Goal: Transaction & Acquisition: Purchase product/service

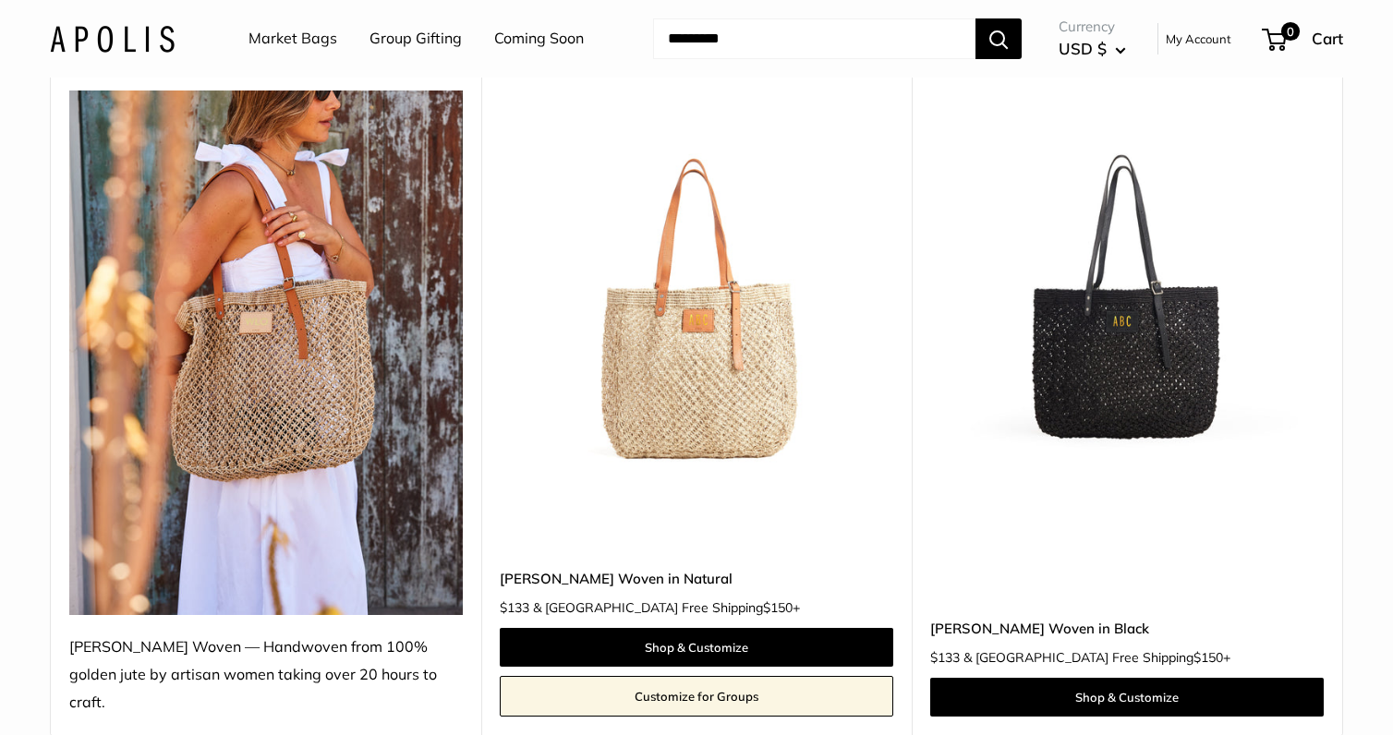
scroll to position [265, 0]
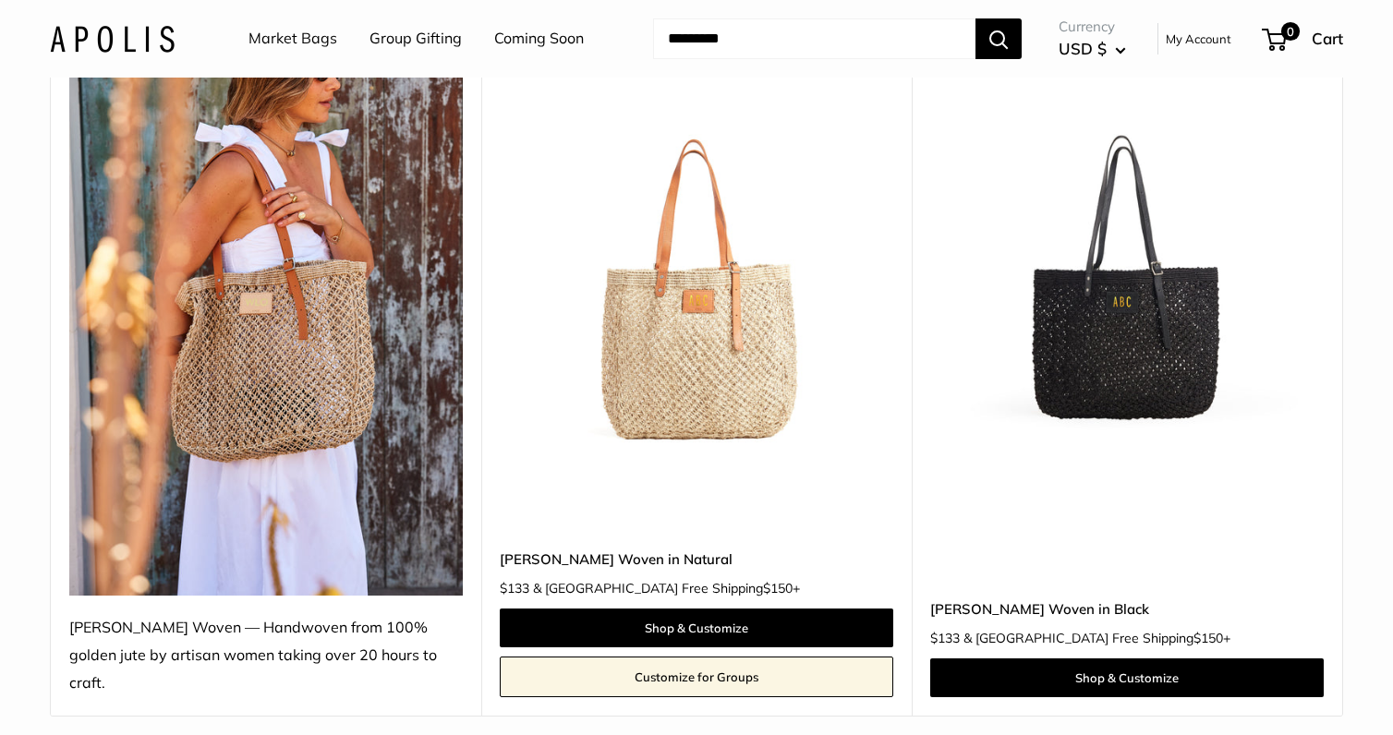
click at [0, 0] on img at bounding box center [0, 0] width 0 height 0
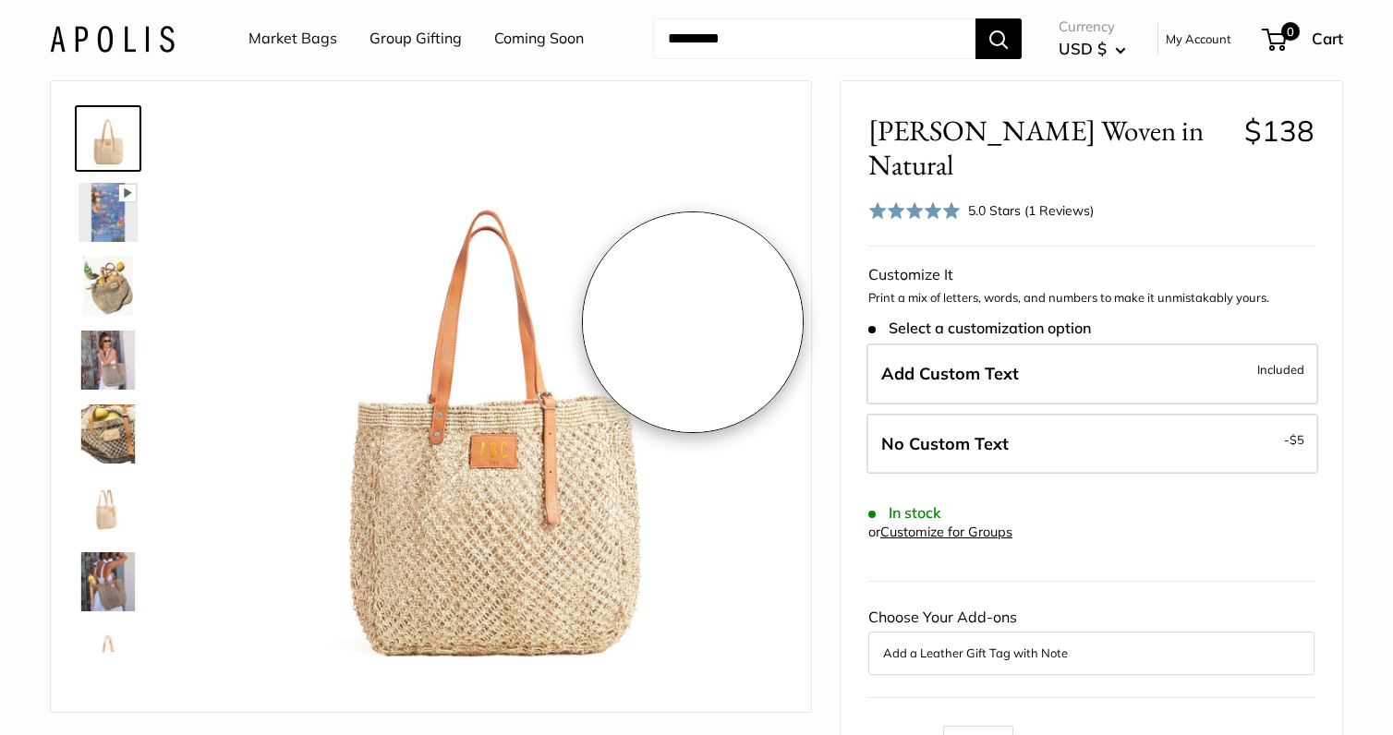
scroll to position [69, 0]
click at [115, 291] on img at bounding box center [107, 286] width 59 height 59
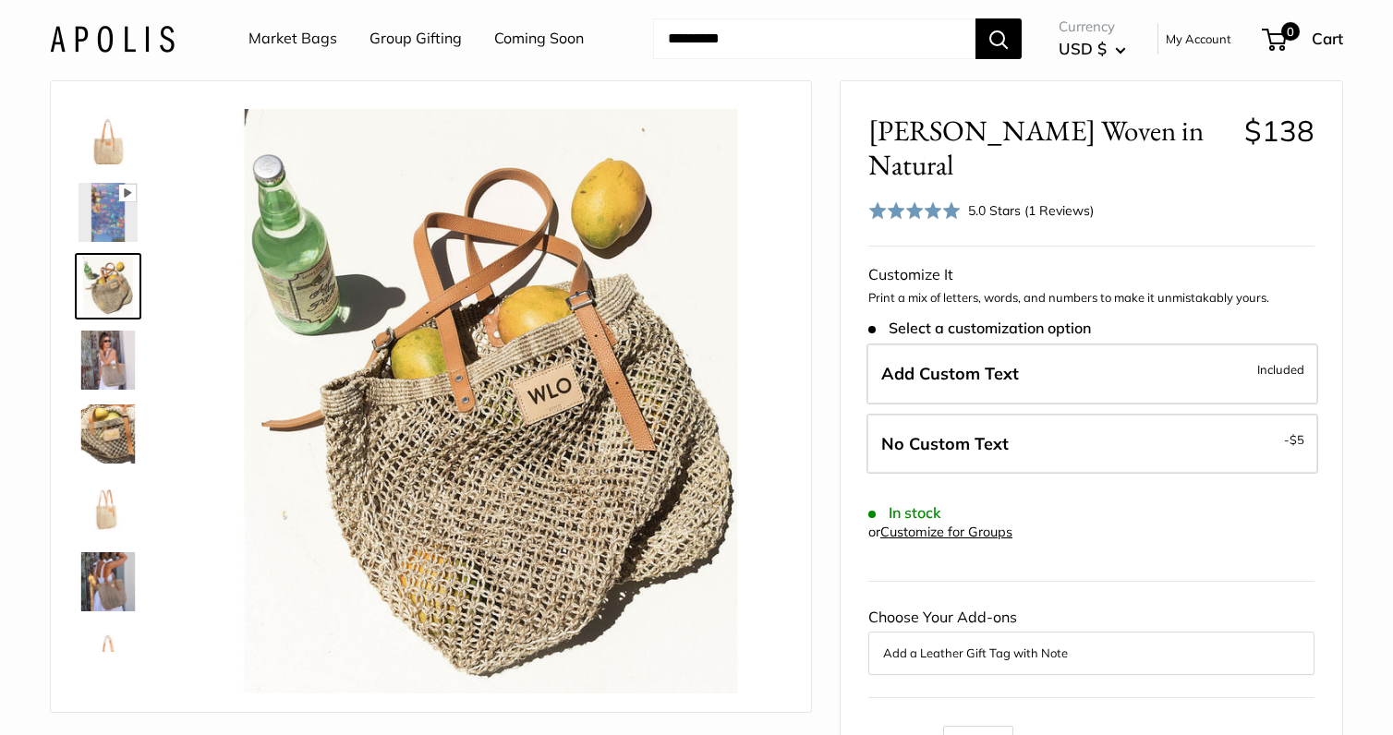
click at [99, 351] on img at bounding box center [107, 360] width 59 height 59
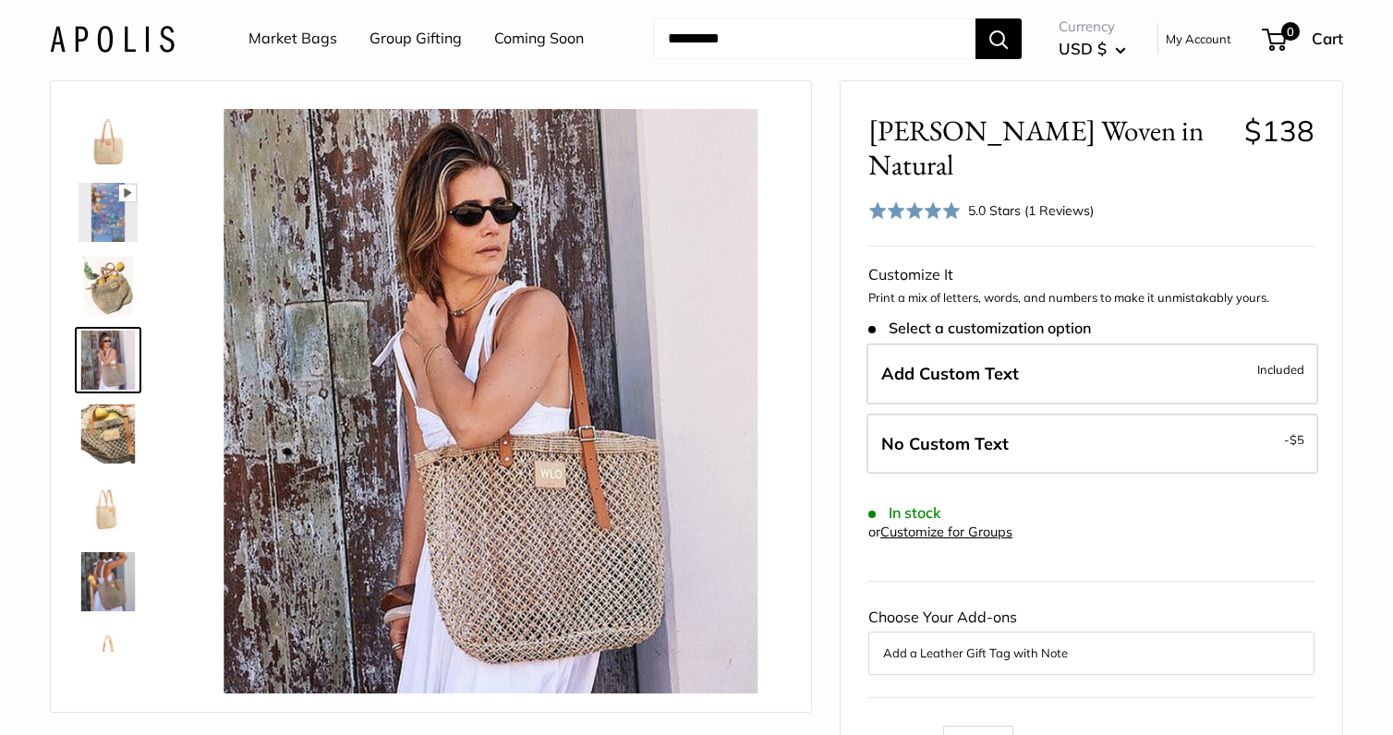
click at [107, 440] on img at bounding box center [107, 433] width 59 height 59
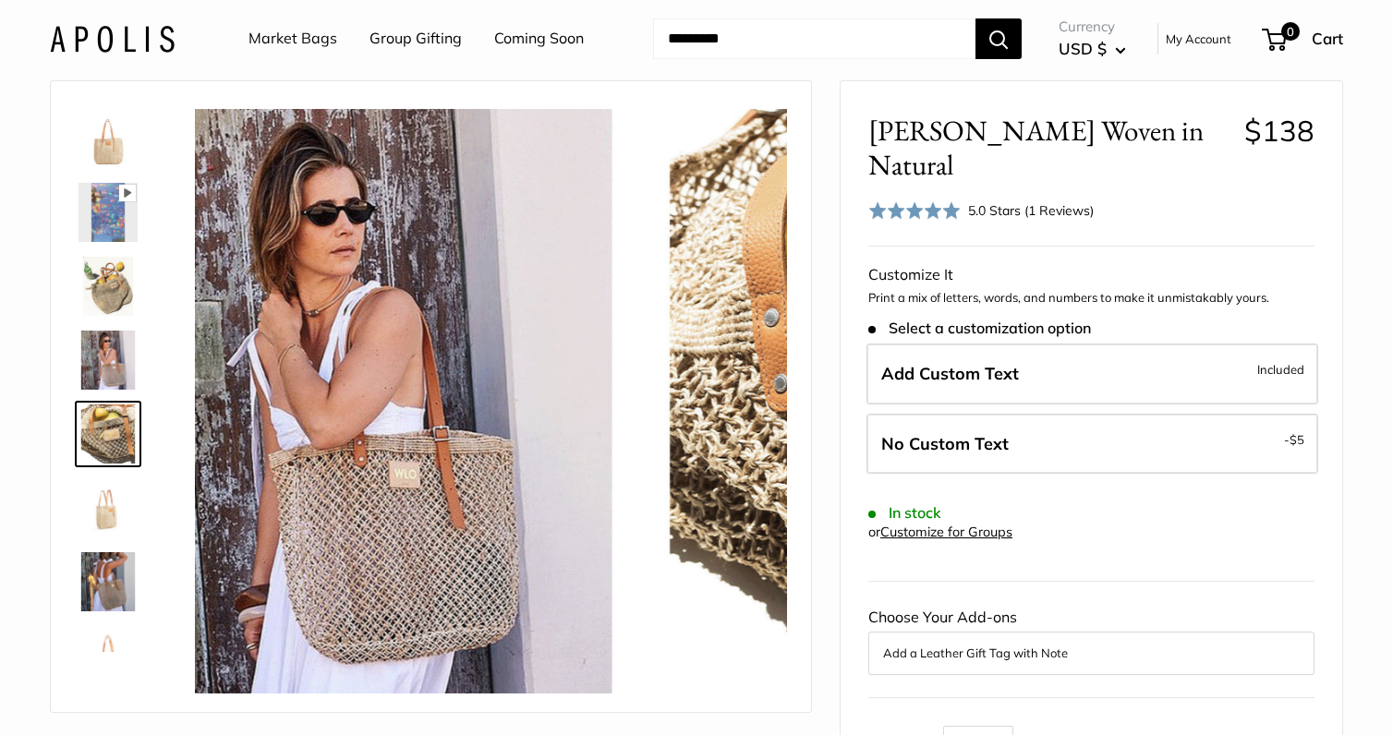
scroll to position [57, 0]
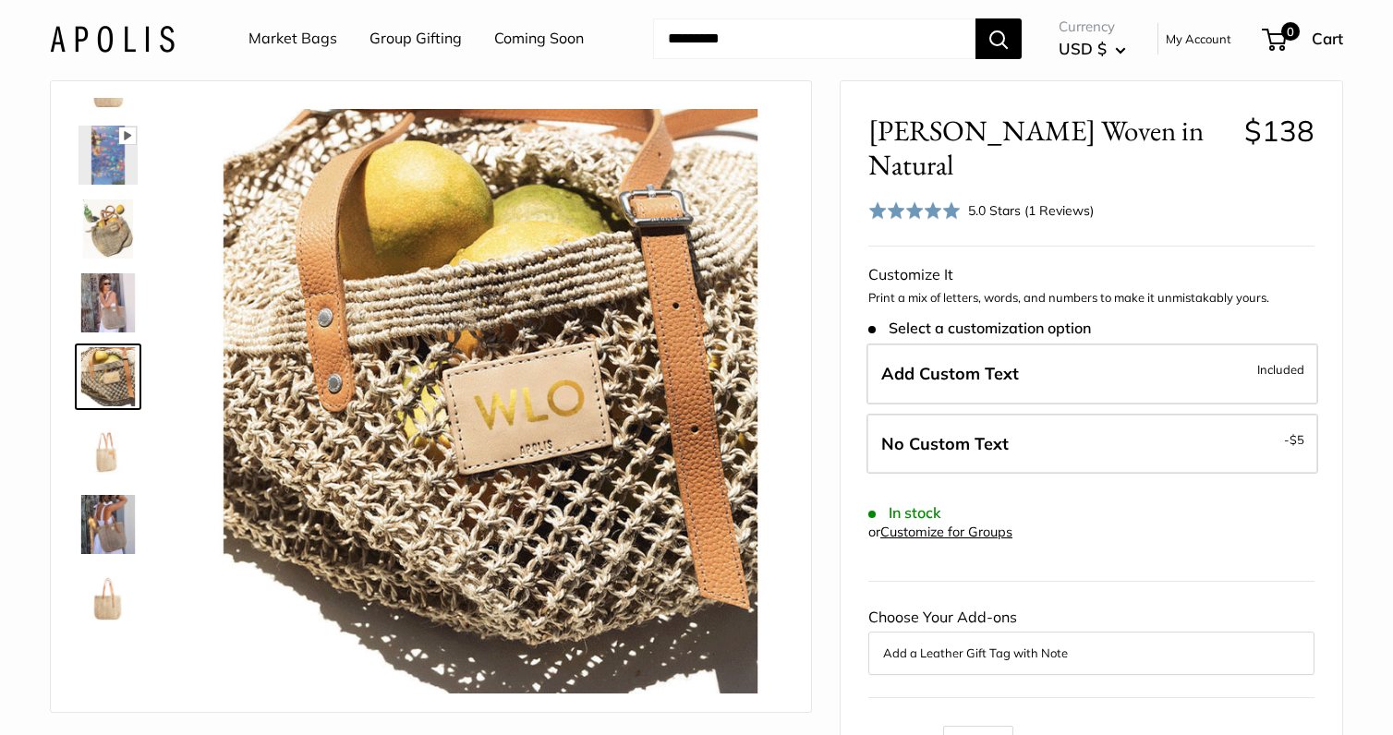
click at [104, 457] on img at bounding box center [107, 450] width 59 height 59
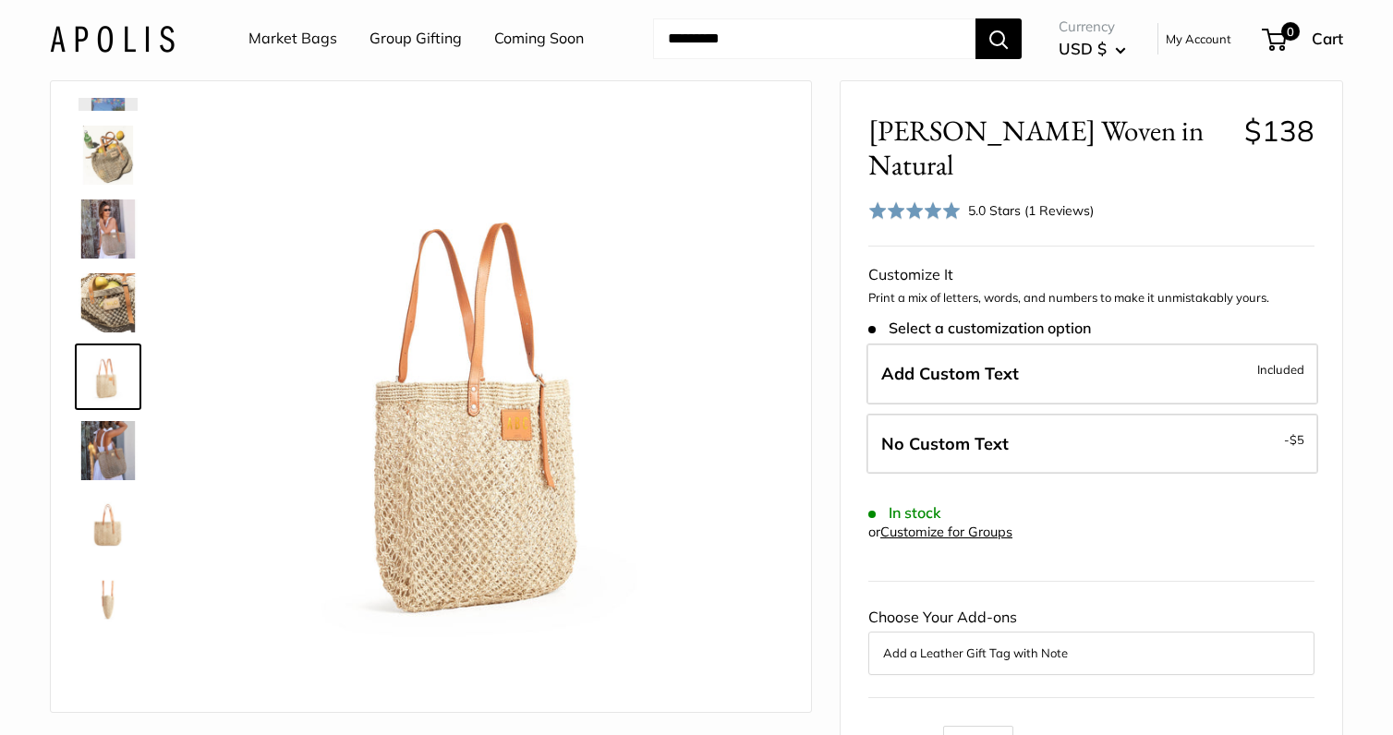
click at [106, 460] on img at bounding box center [107, 450] width 59 height 59
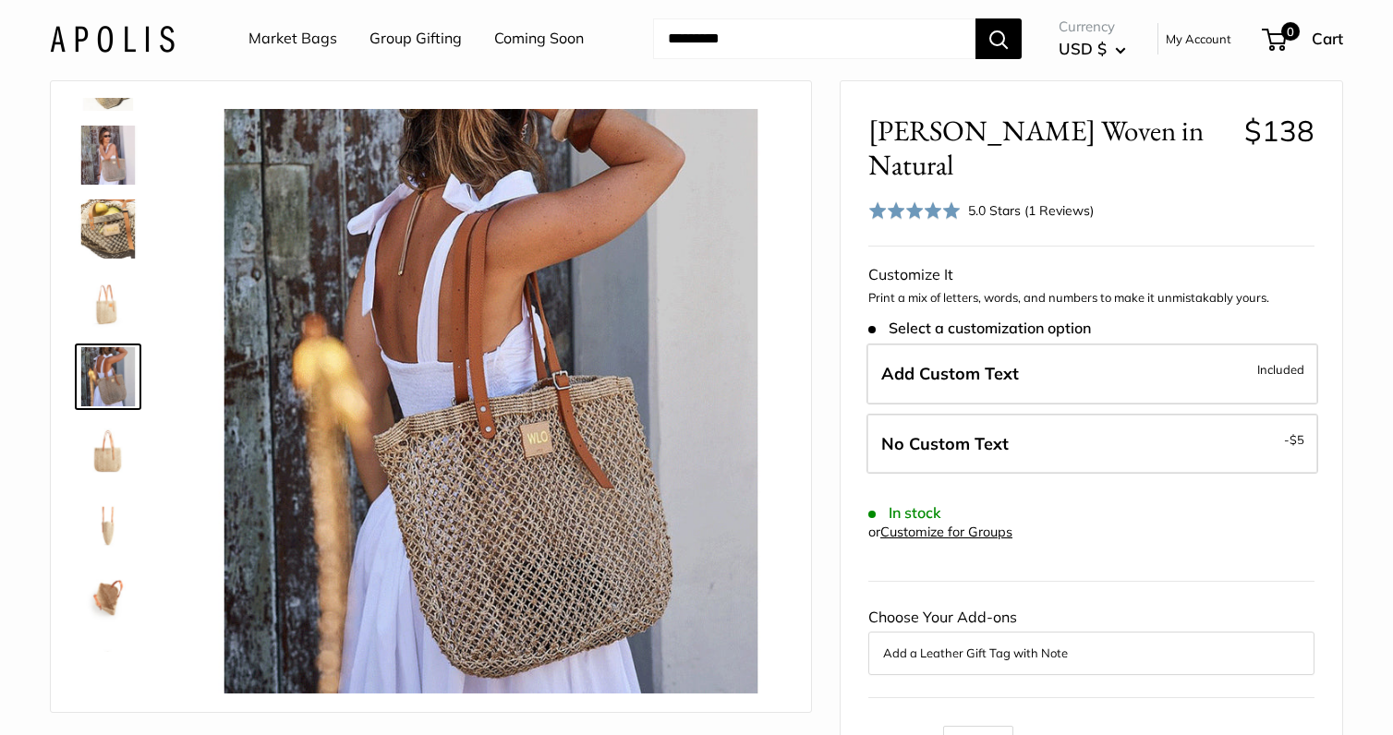
click at [108, 459] on img at bounding box center [107, 450] width 59 height 59
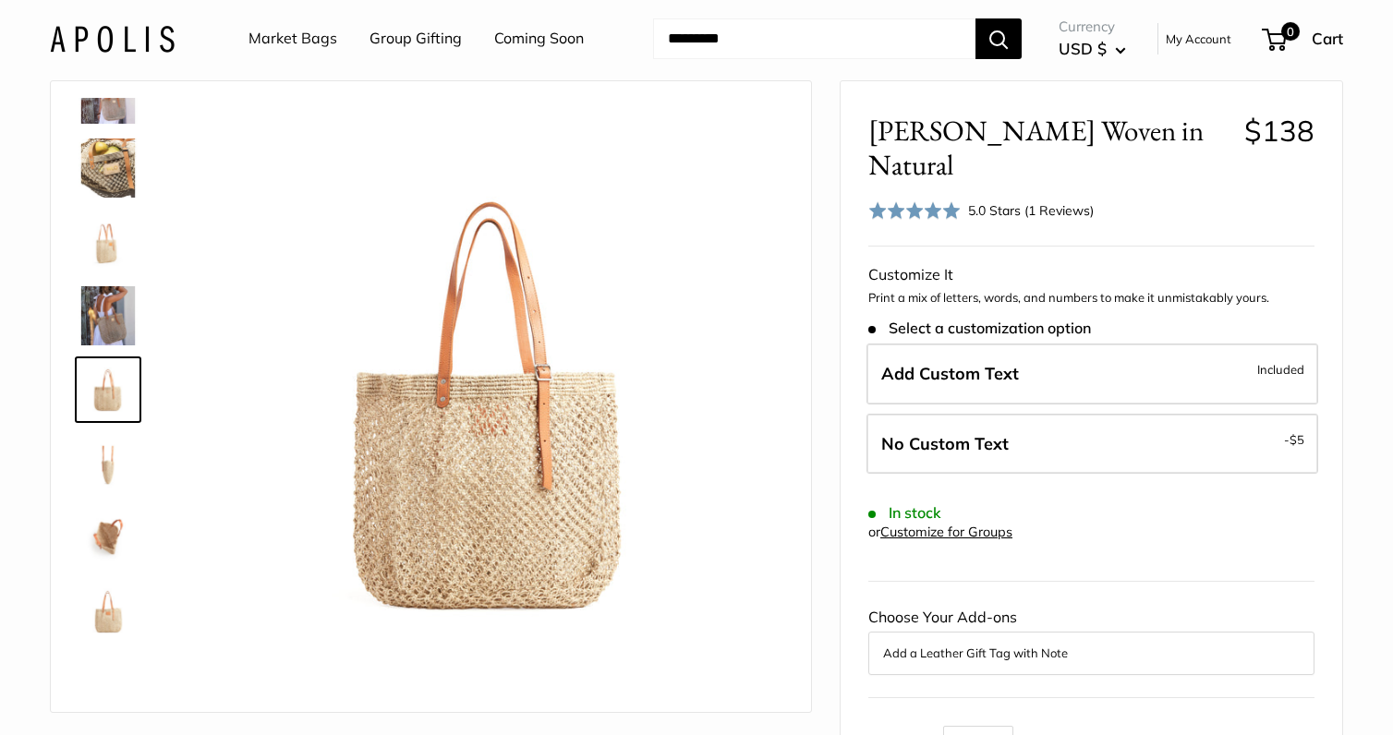
click at [107, 473] on img at bounding box center [107, 463] width 59 height 59
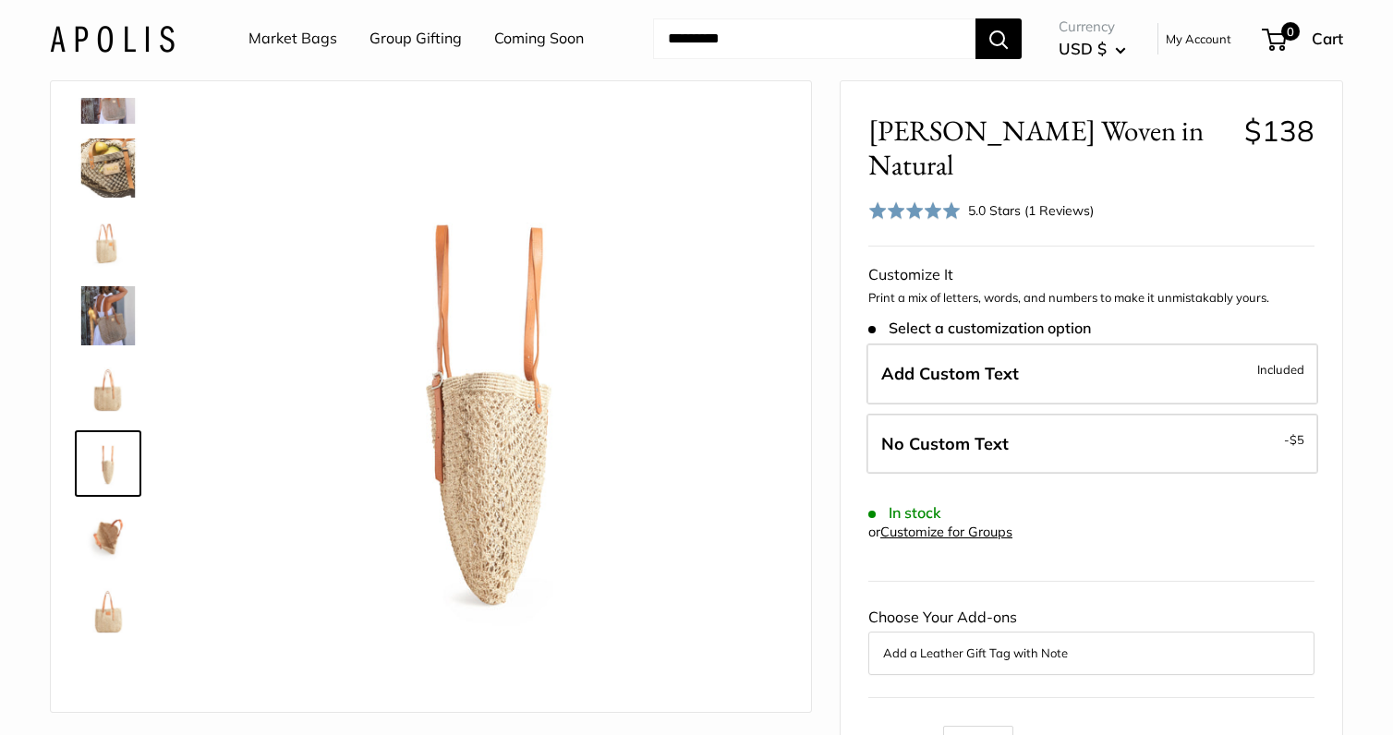
click at [109, 524] on img at bounding box center [107, 537] width 59 height 59
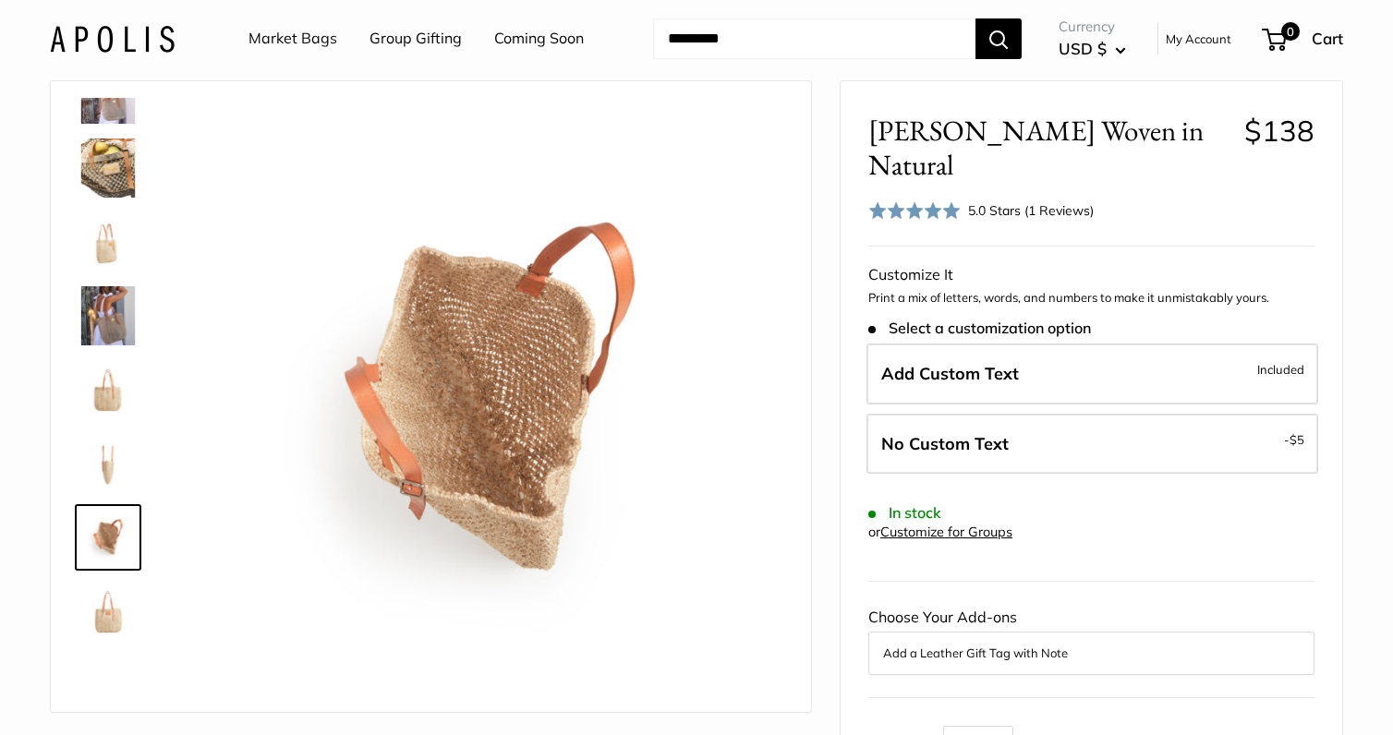
click at [102, 609] on img at bounding box center [107, 611] width 59 height 59
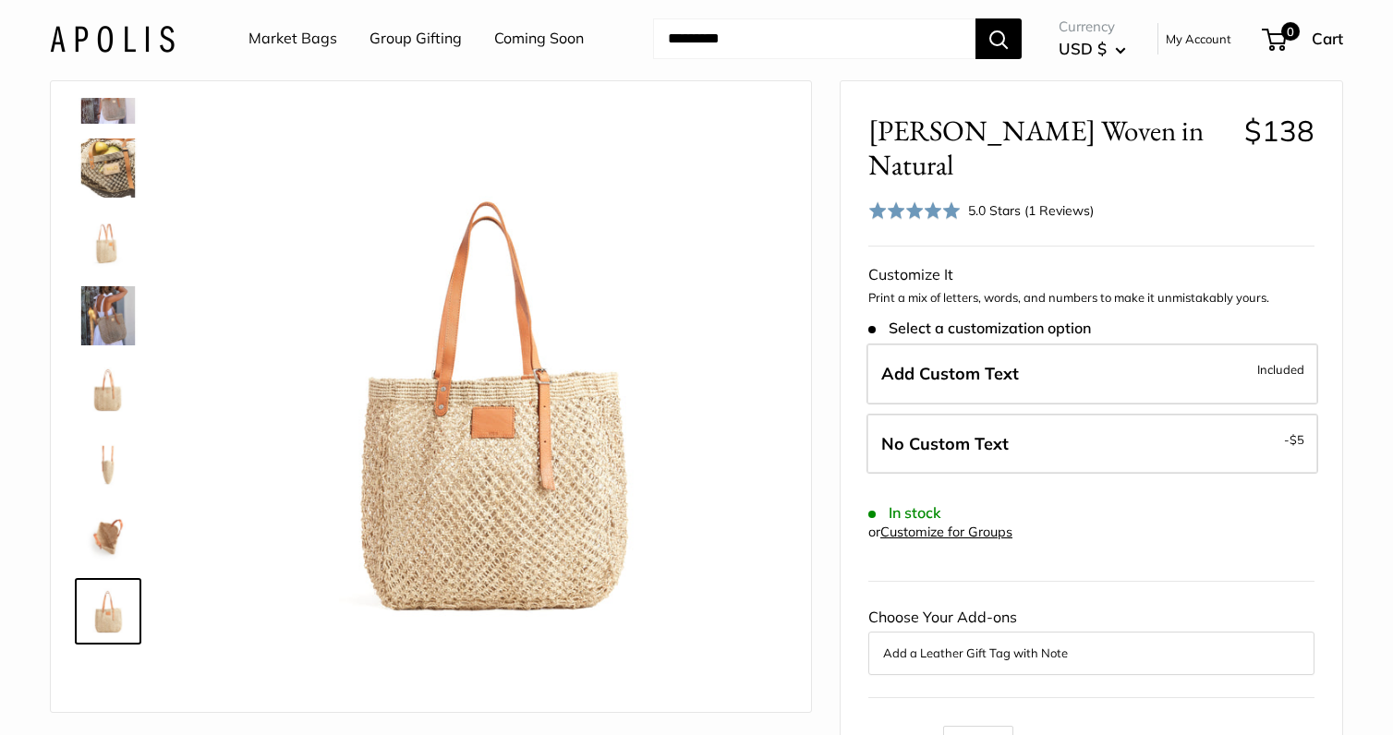
click at [117, 178] on img at bounding box center [107, 168] width 59 height 59
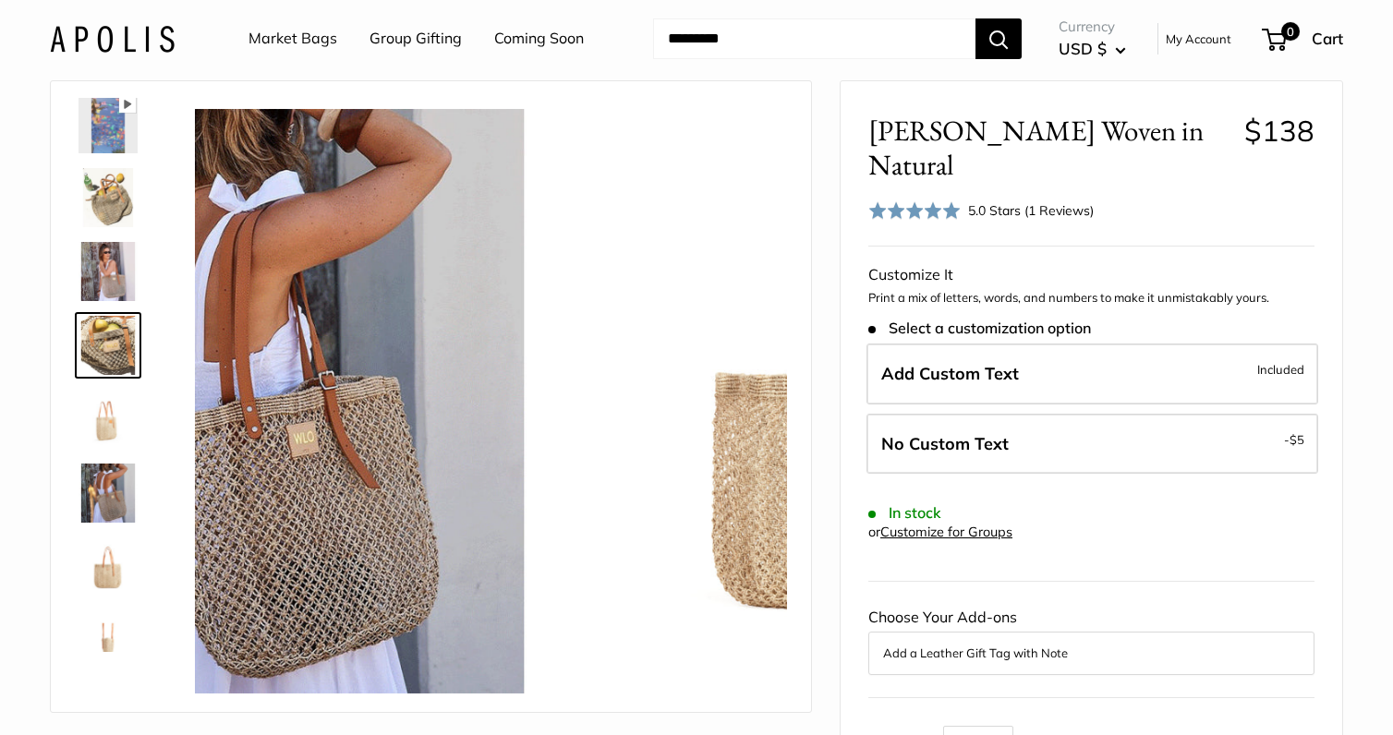
scroll to position [57, 0]
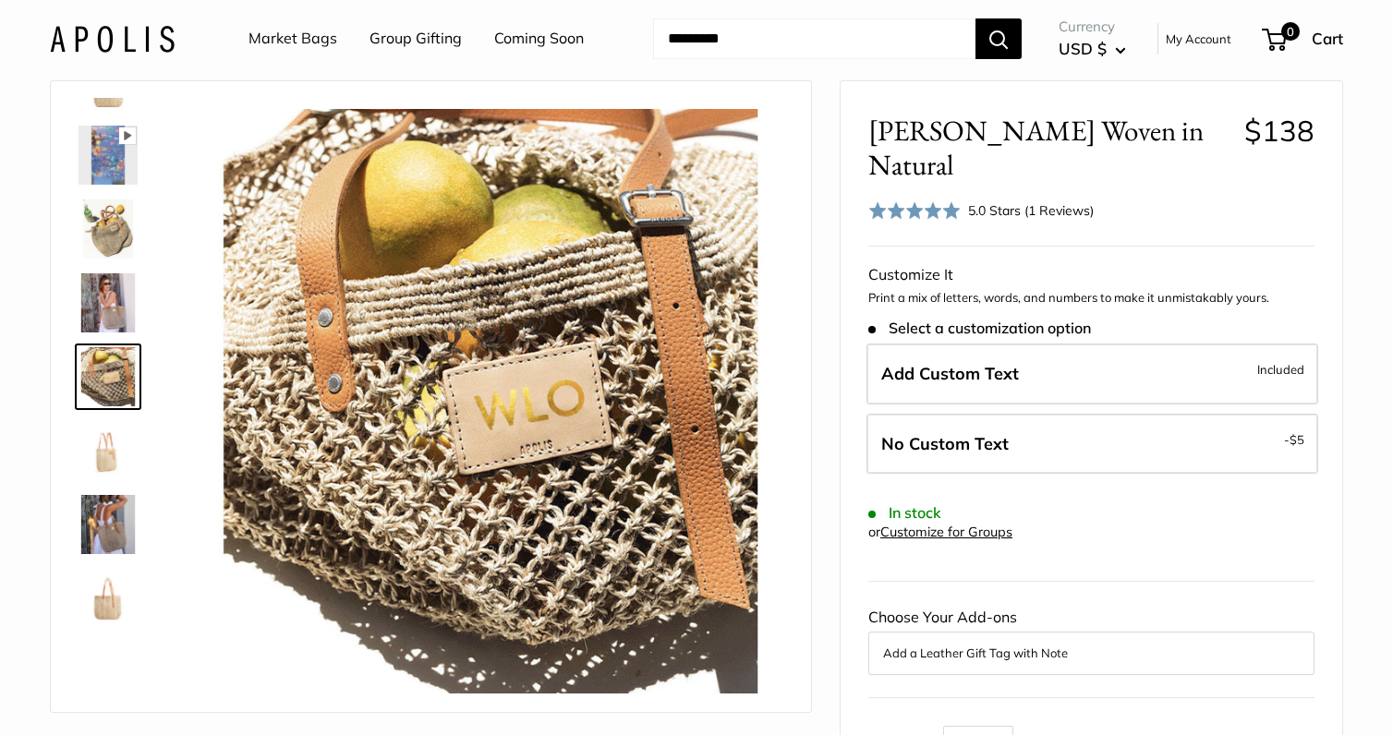
click at [116, 141] on img at bounding box center [107, 155] width 59 height 59
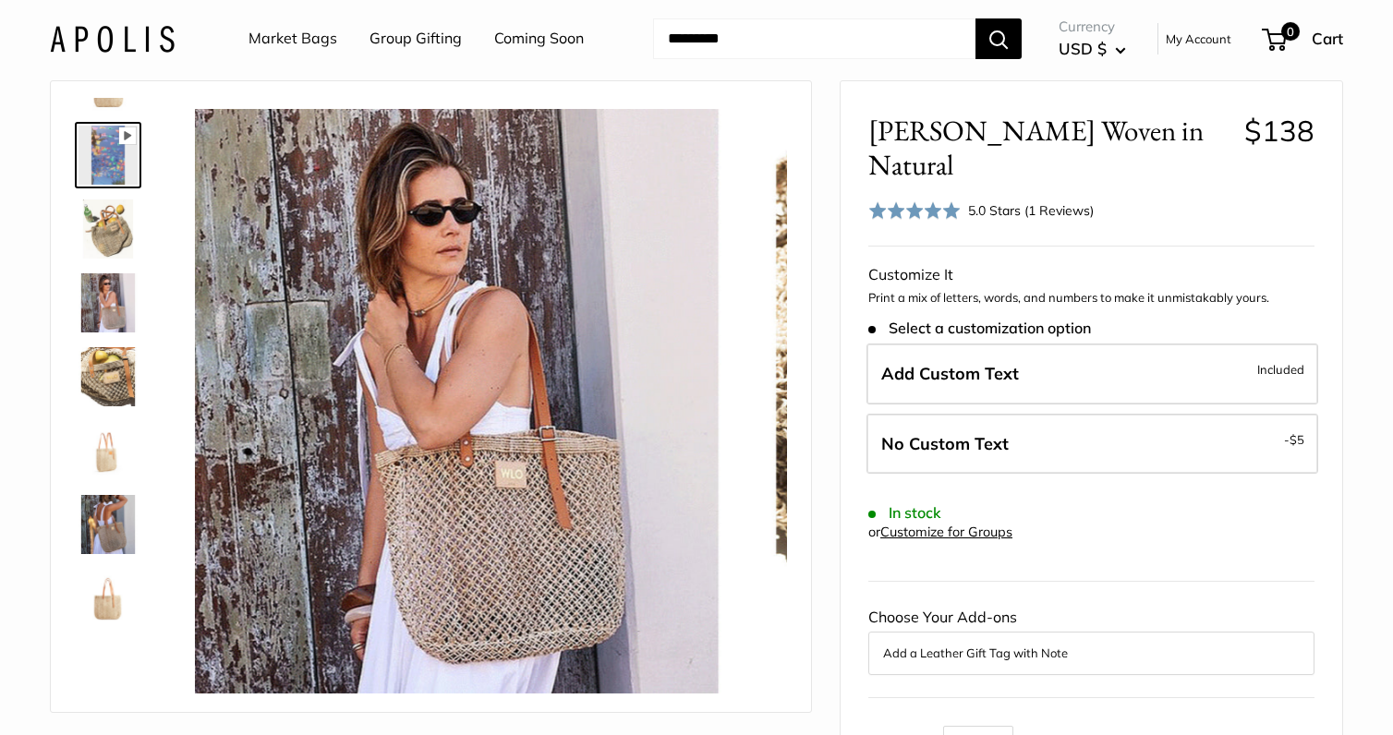
scroll to position [0, 0]
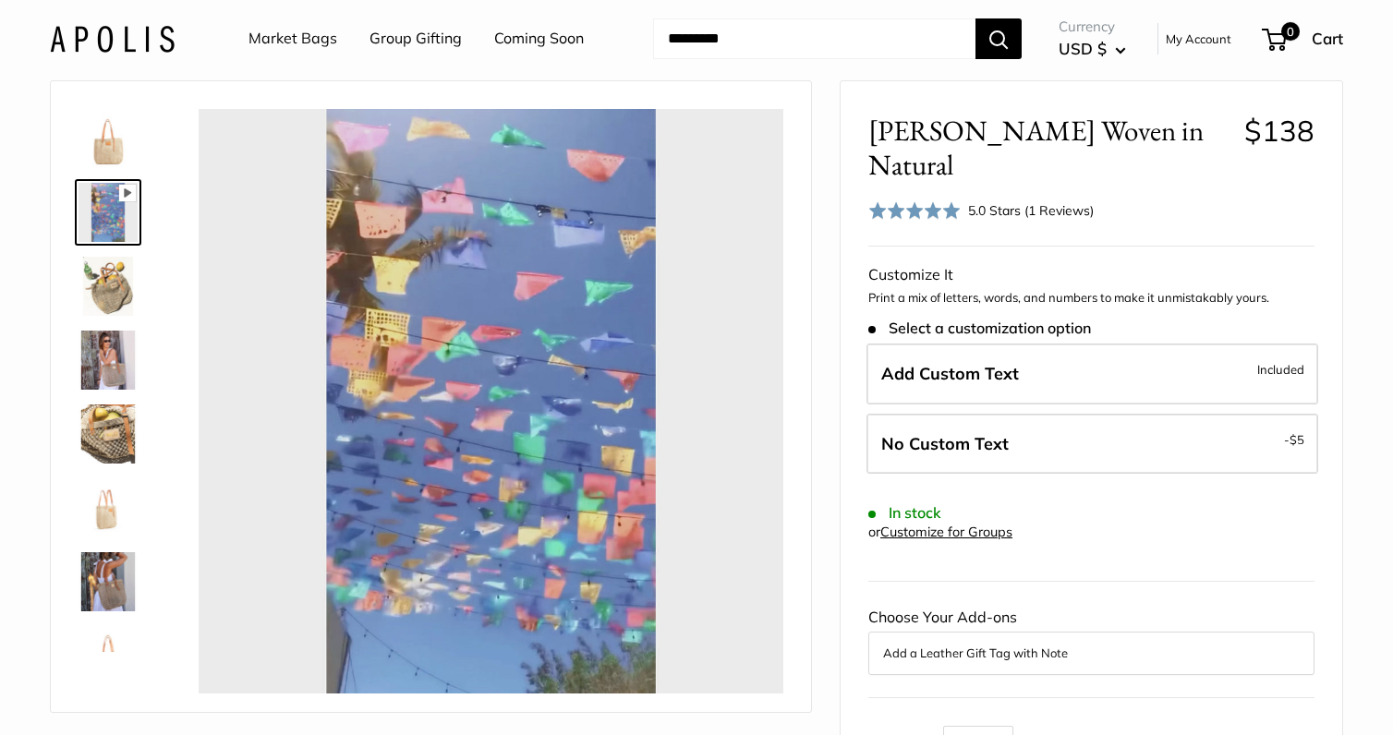
type input "*"
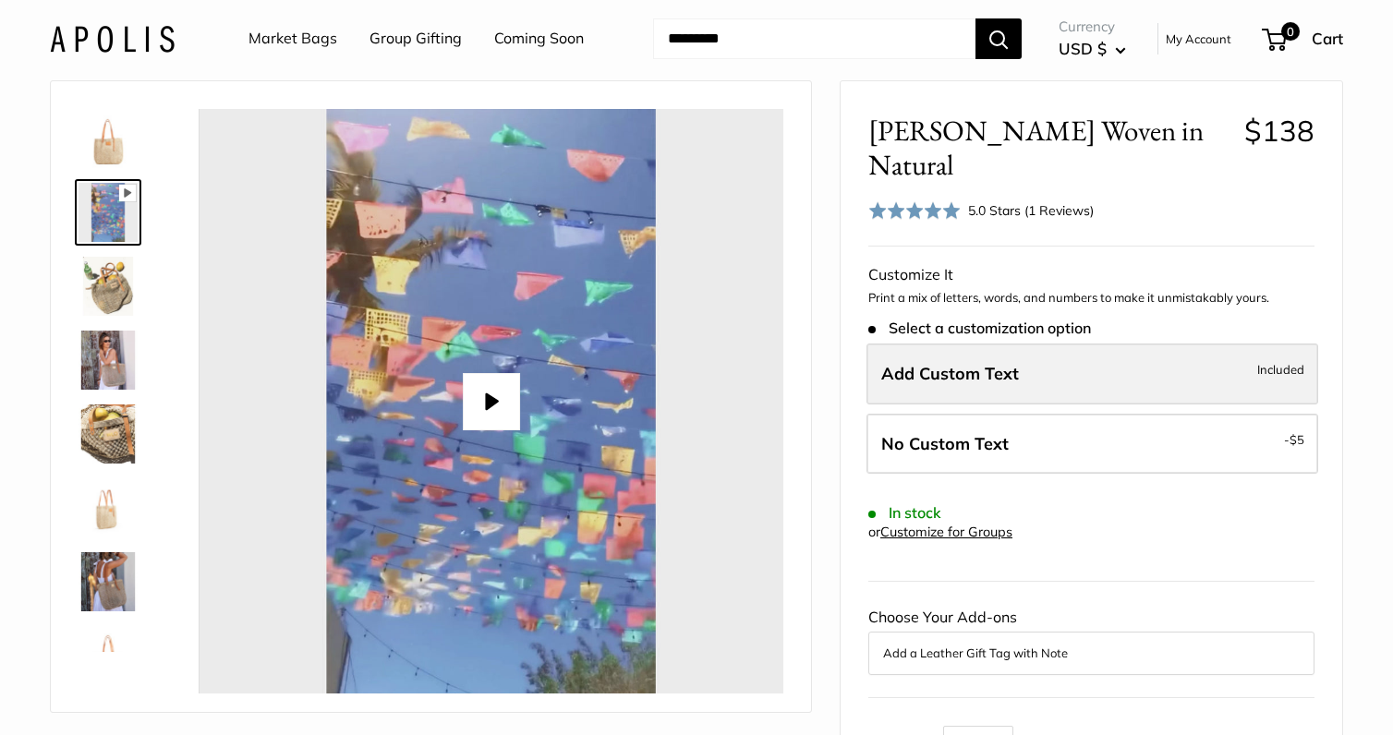
click at [995, 363] on span "Add Custom Text" at bounding box center [950, 373] width 138 height 21
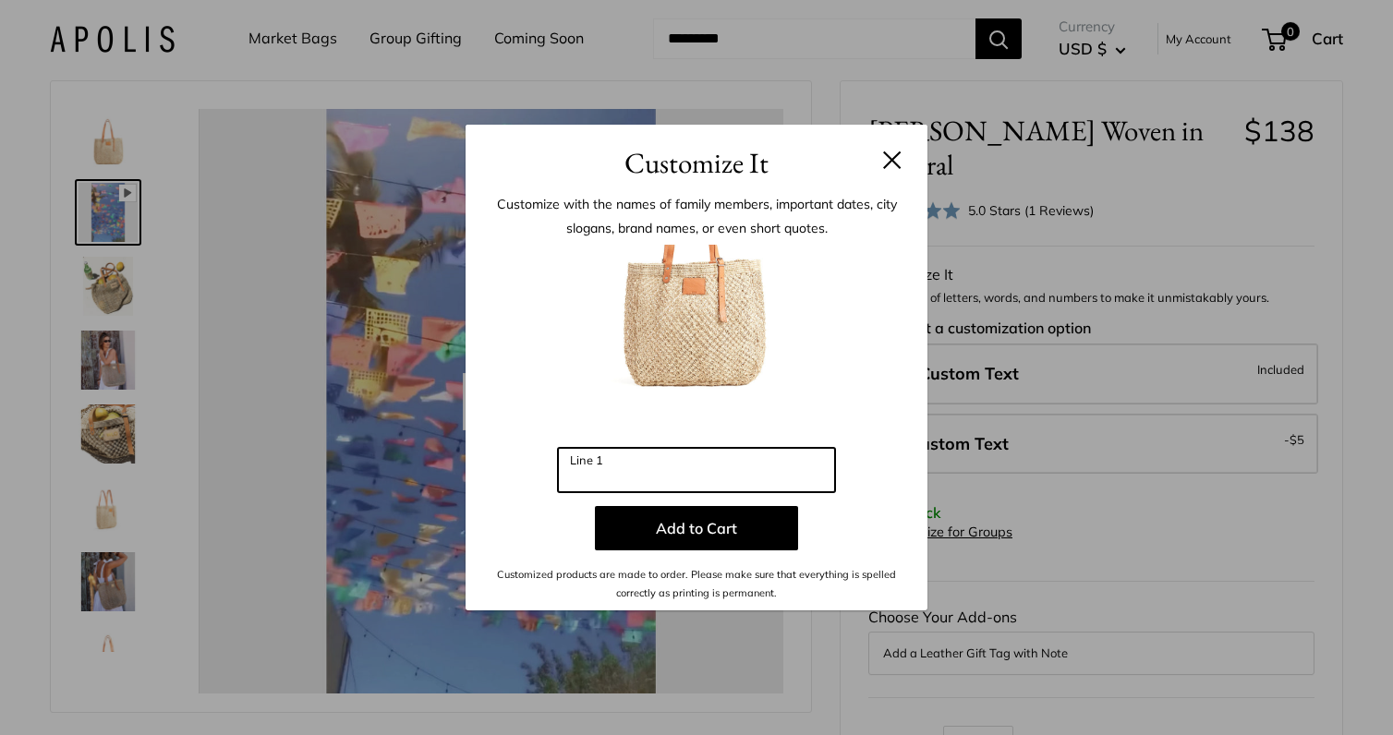
click at [684, 476] on input "Line 1" at bounding box center [696, 470] width 277 height 44
type input "***"
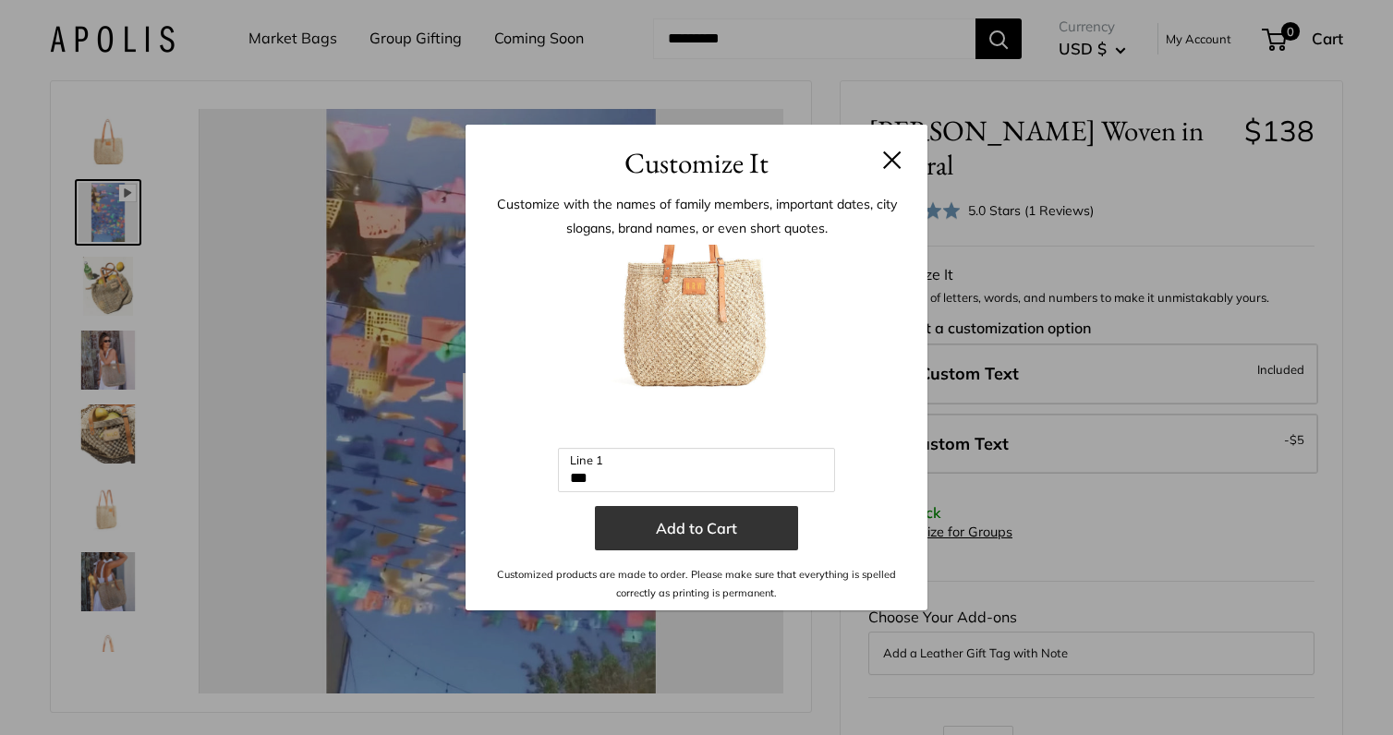
click at [712, 524] on button "Add to Cart" at bounding box center [696, 528] width 203 height 44
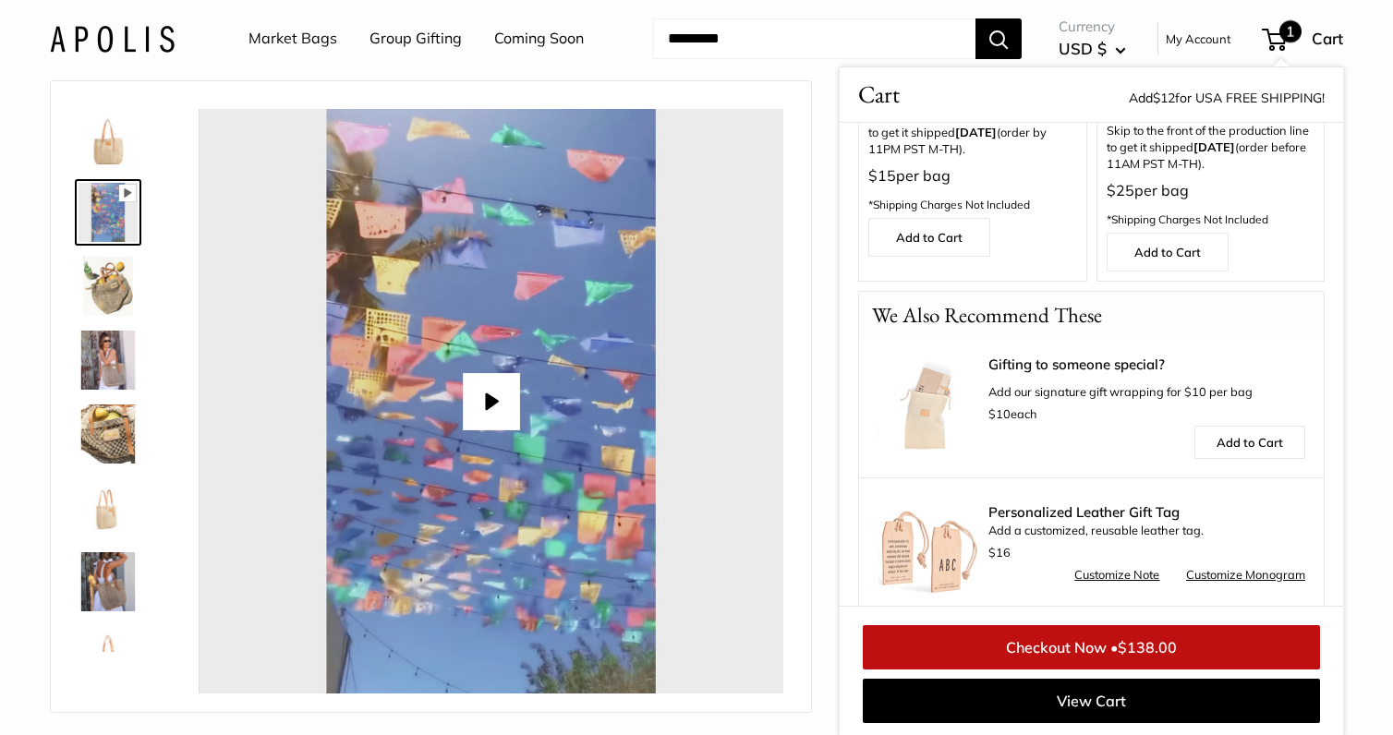
scroll to position [244, 0]
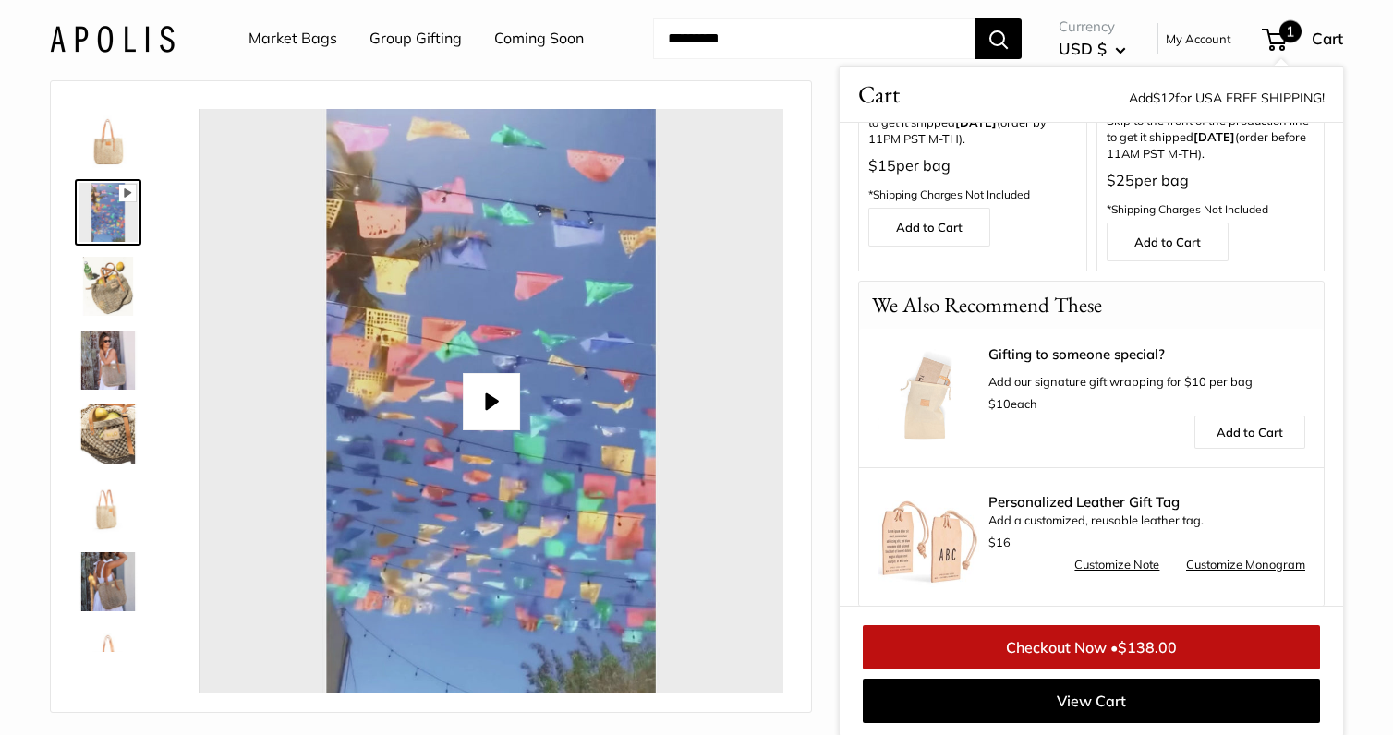
click at [1055, 640] on link "Checkout Now • $138.00" at bounding box center [1090, 647] width 457 height 44
